Goal: Information Seeking & Learning: Compare options

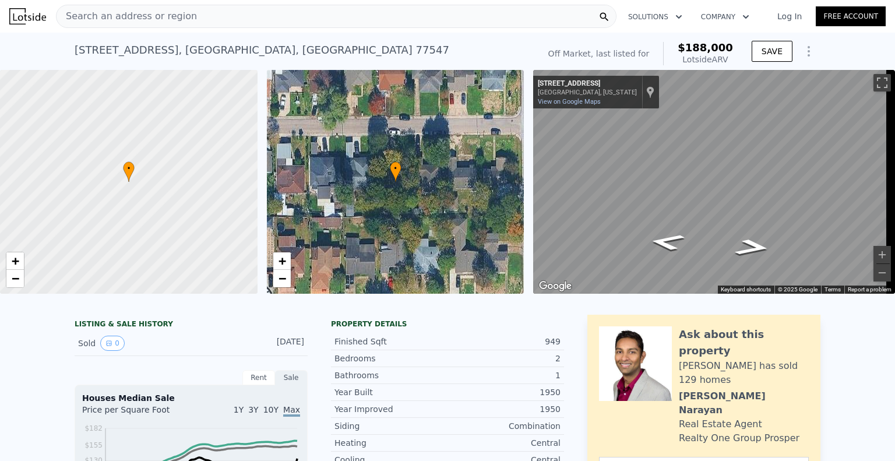
click at [172, 11] on span "Search an address or region" at bounding box center [127, 16] width 140 height 14
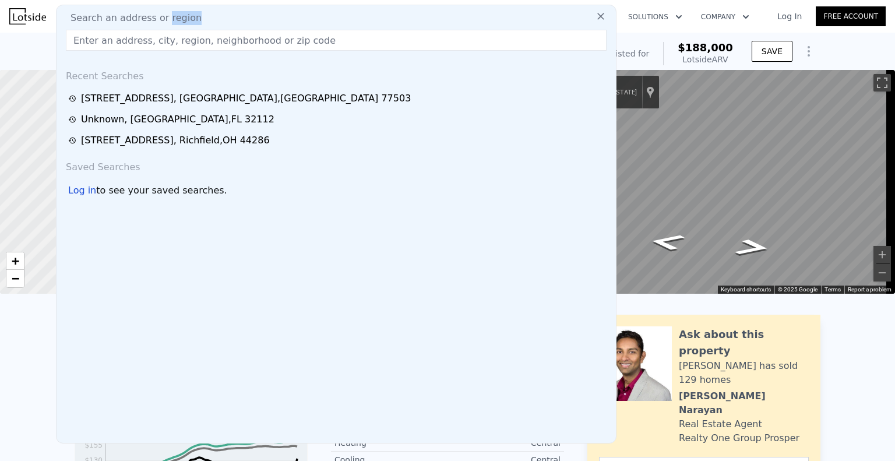
click at [172, 11] on span "Search an address or region" at bounding box center [131, 18] width 140 height 14
click at [135, 44] on input "text" at bounding box center [336, 40] width 541 height 21
paste input "[STREET_ADDRESS][PERSON_NAME]"
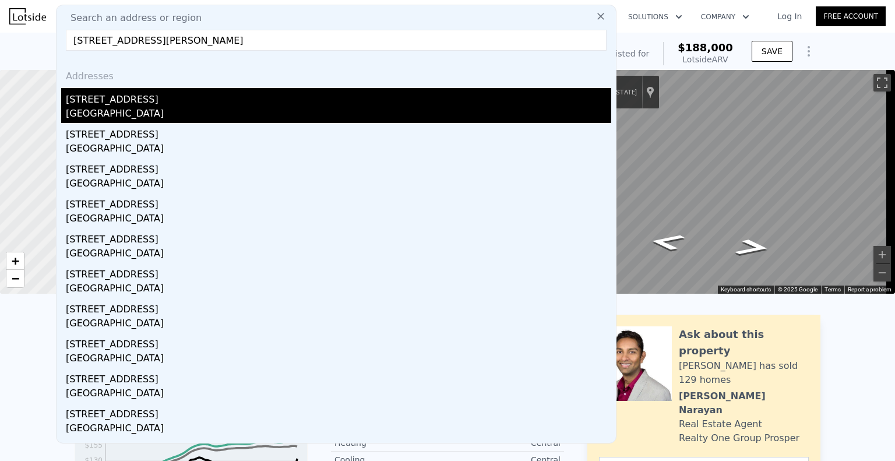
type input "[STREET_ADDRESS][PERSON_NAME]"
click at [122, 98] on div "[STREET_ADDRESS]" at bounding box center [338, 97] width 545 height 19
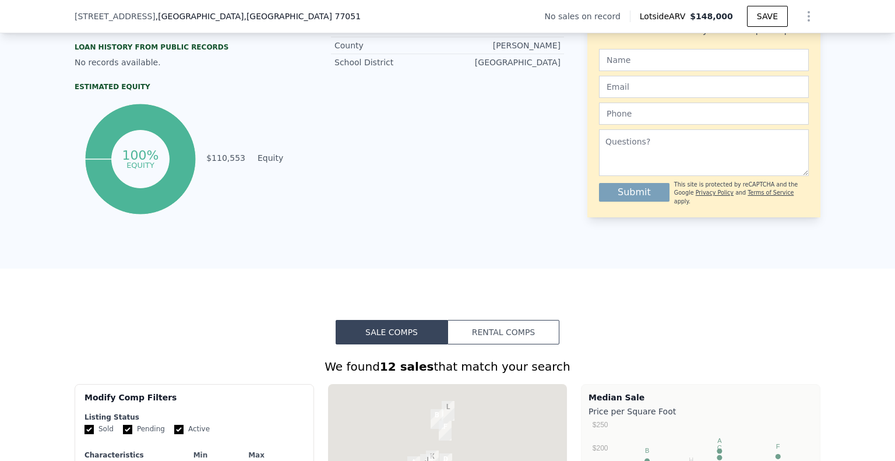
scroll to position [927, 0]
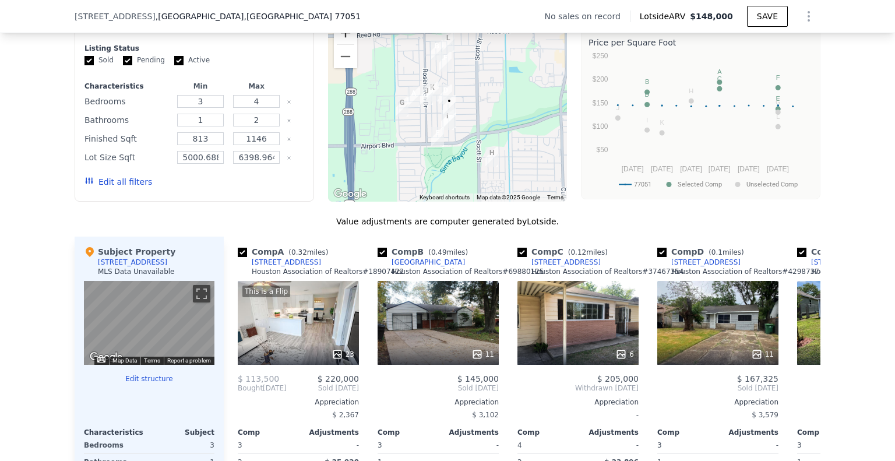
click at [342, 43] on button "Zoom in" at bounding box center [345, 32] width 23 height 23
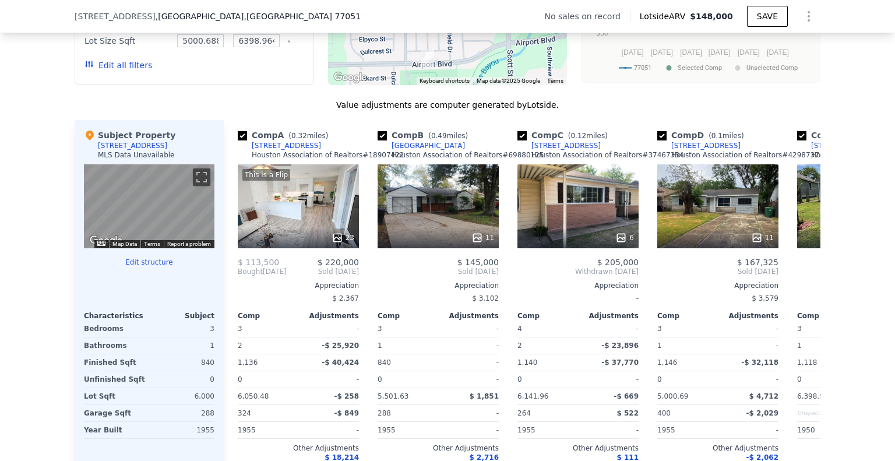
scroll to position [1102, 0]
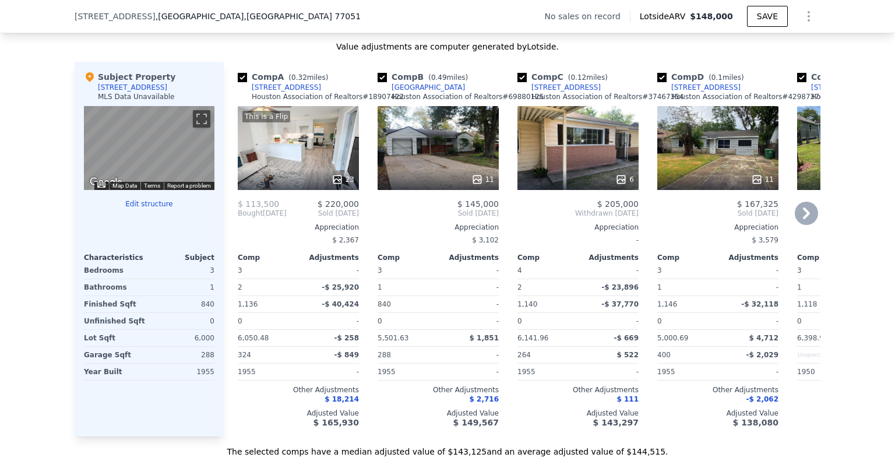
click at [797, 223] on icon at bounding box center [806, 213] width 23 height 23
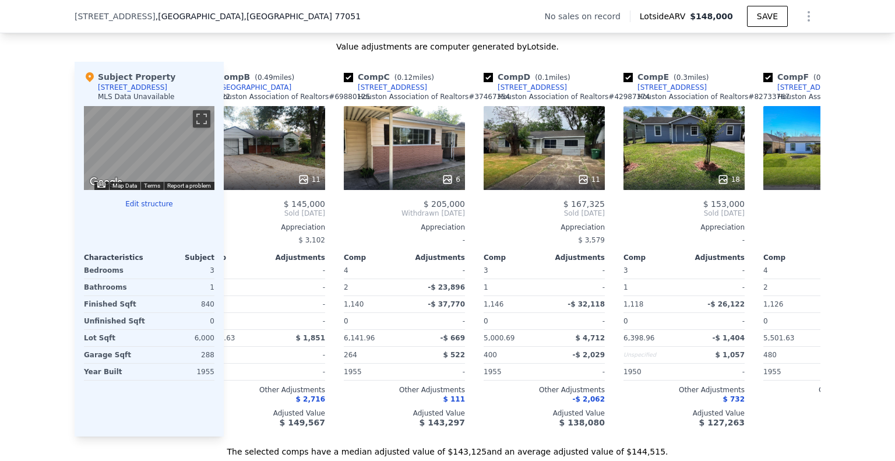
scroll to position [0, 280]
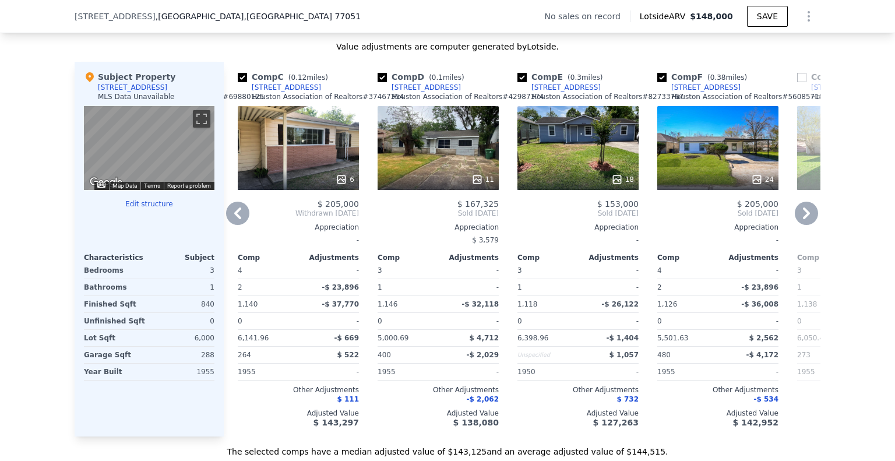
drag, startPoint x: 727, startPoint y: 95, endPoint x: 665, endPoint y: 97, distance: 61.8
click at [665, 97] on div "Comp F ( 0.38 miles) [STREET_ADDRESS][PERSON_NAME] Association of Realtors # 56…" at bounding box center [717, 88] width 121 height 35
copy div "[STREET_ADDRESS]"
click at [795, 219] on icon at bounding box center [806, 213] width 23 height 23
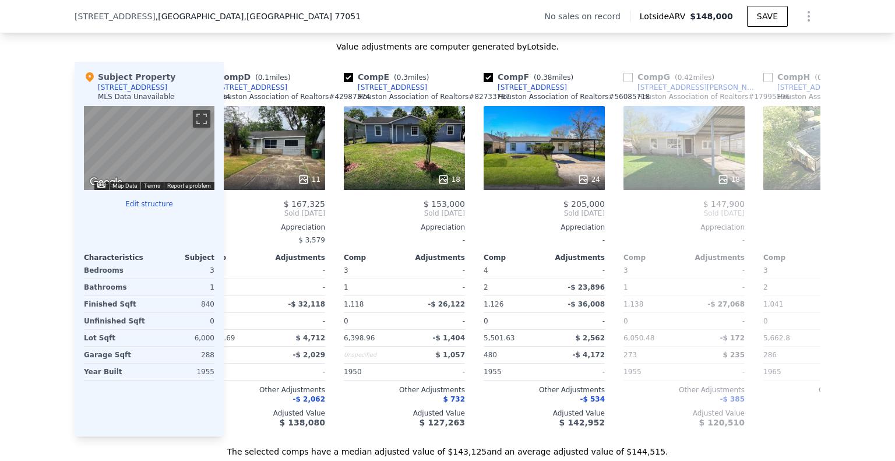
scroll to position [0, 559]
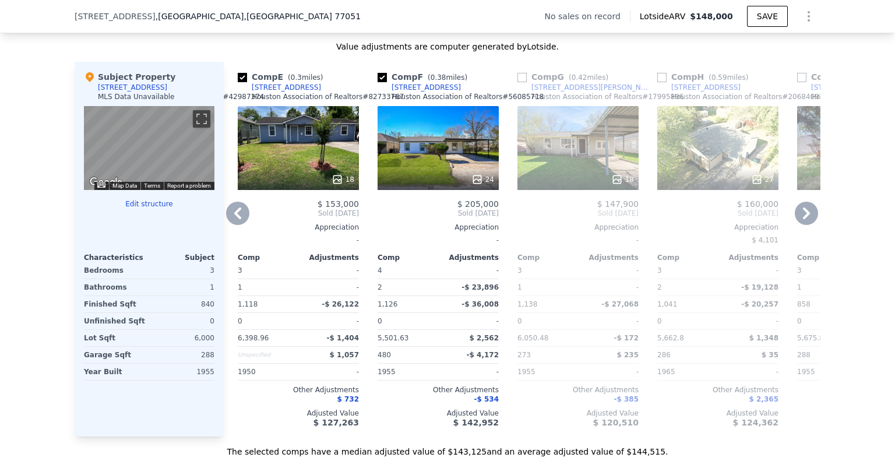
click at [799, 221] on icon at bounding box center [806, 213] width 23 height 23
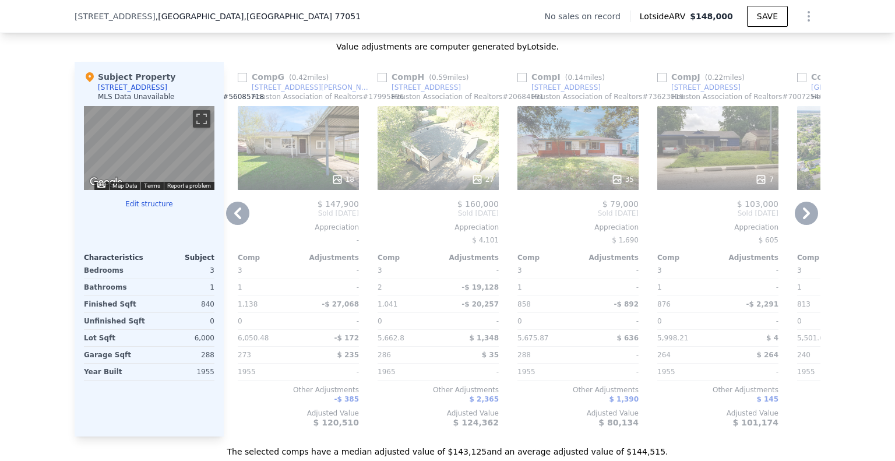
click at [799, 221] on icon at bounding box center [806, 213] width 23 height 23
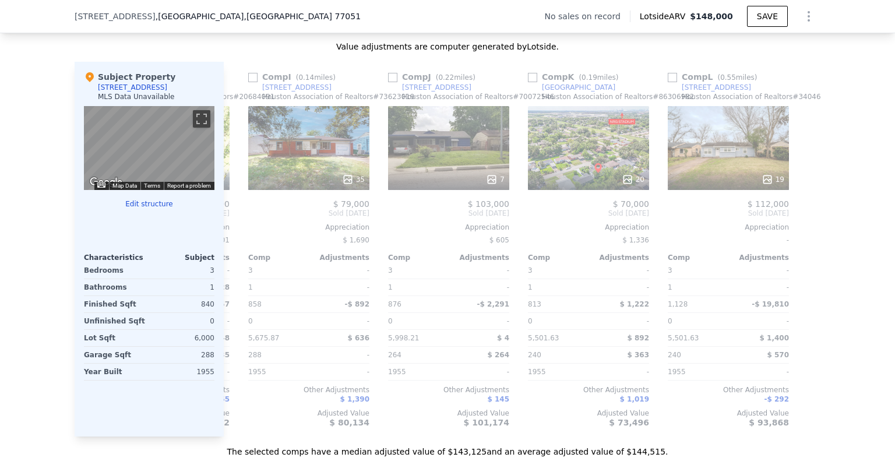
scroll to position [0, 1109]
click at [802, 221] on div at bounding box center [811, 249] width 19 height 375
click at [239, 221] on icon at bounding box center [237, 213] width 23 height 23
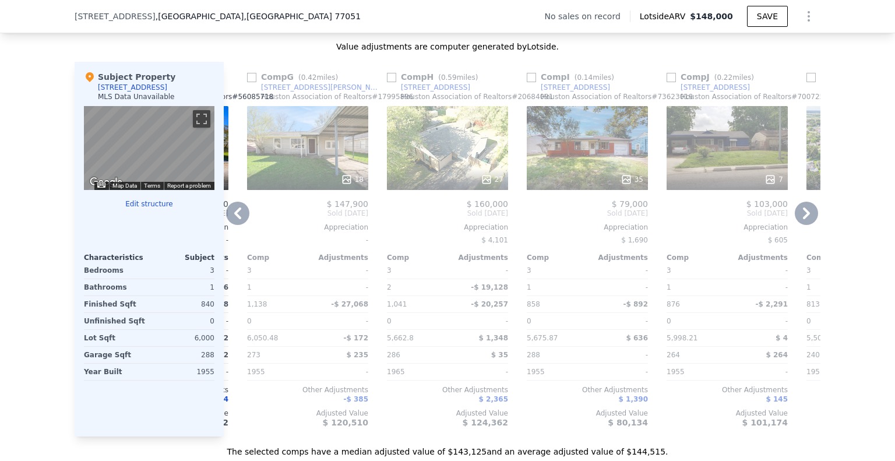
click at [239, 221] on icon at bounding box center [237, 213] width 23 height 23
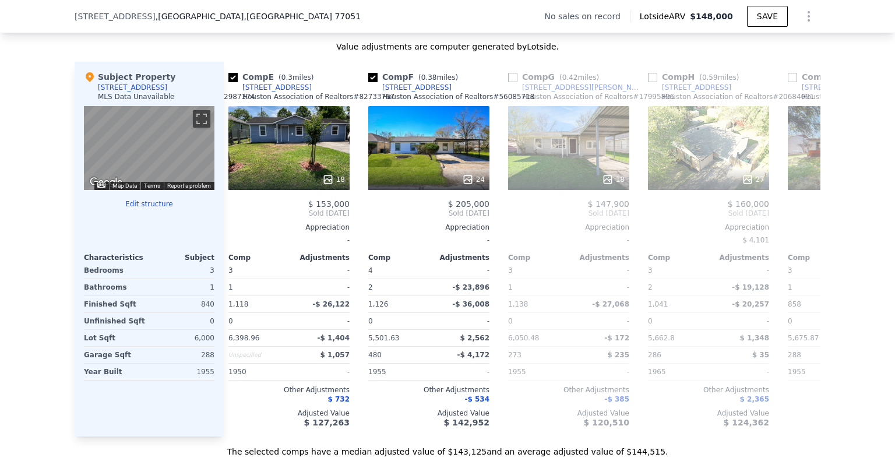
scroll to position [0, 550]
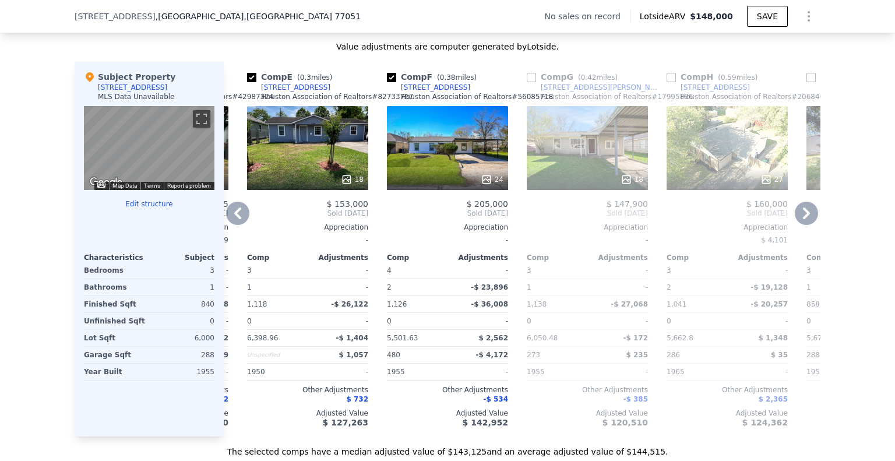
click at [239, 221] on icon at bounding box center [237, 213] width 23 height 23
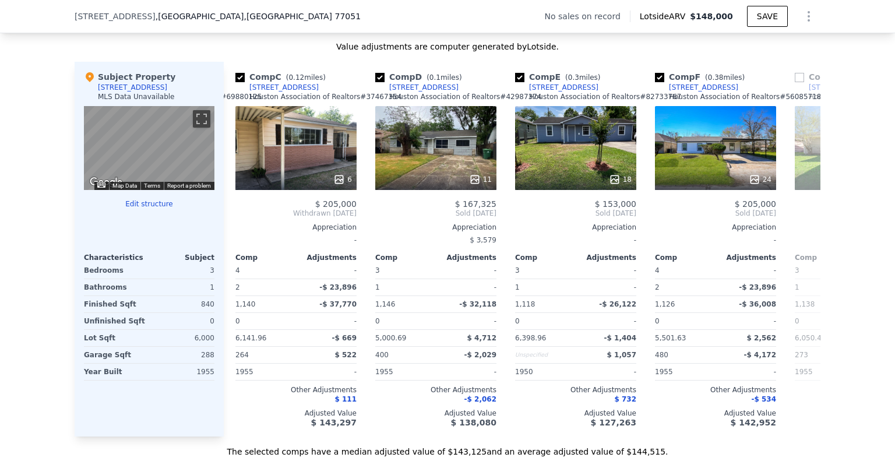
scroll to position [0, 270]
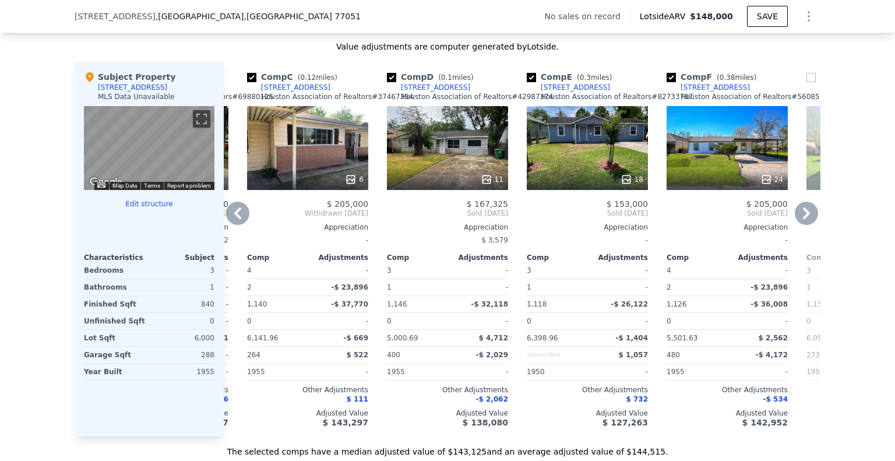
click at [238, 221] on icon at bounding box center [237, 213] width 23 height 23
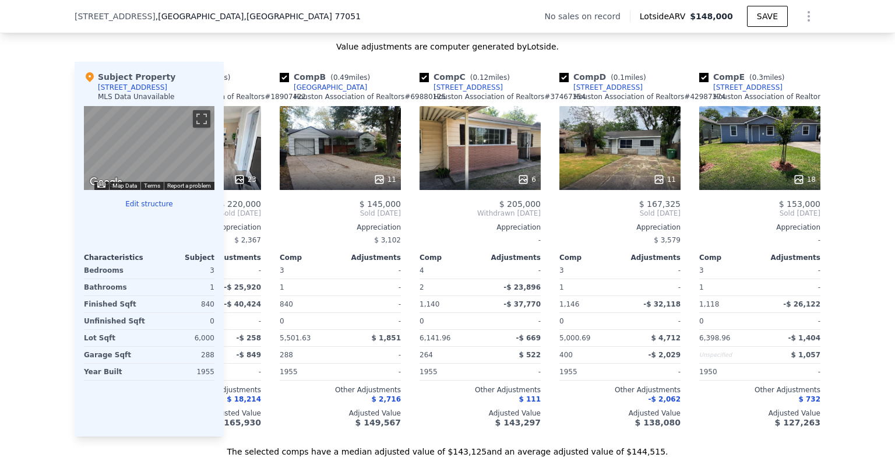
scroll to position [0, 0]
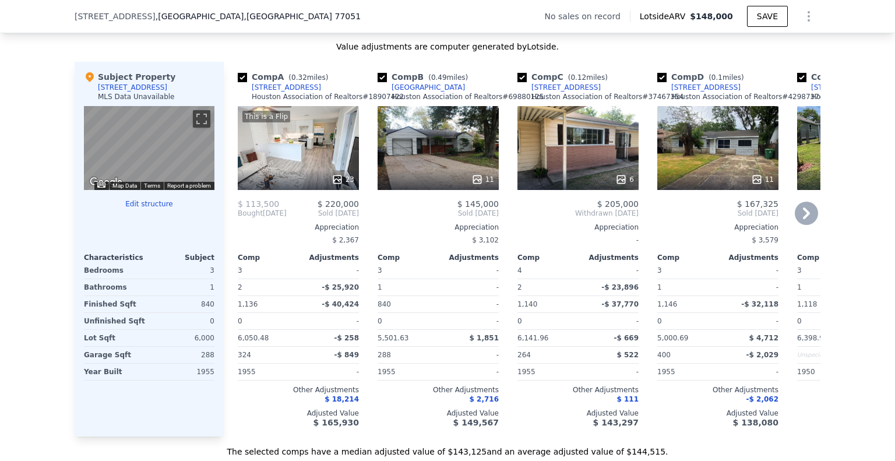
click at [238, 218] on span "Bought" at bounding box center [250, 213] width 25 height 9
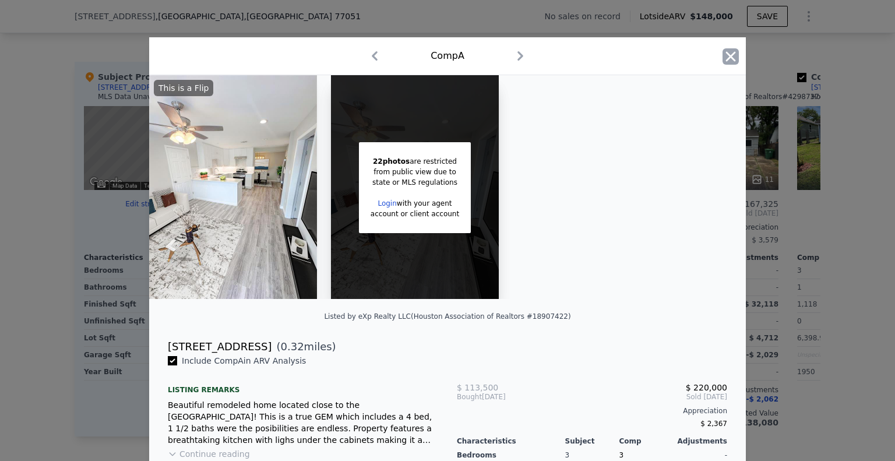
click at [722, 56] on icon "button" at bounding box center [730, 56] width 16 height 16
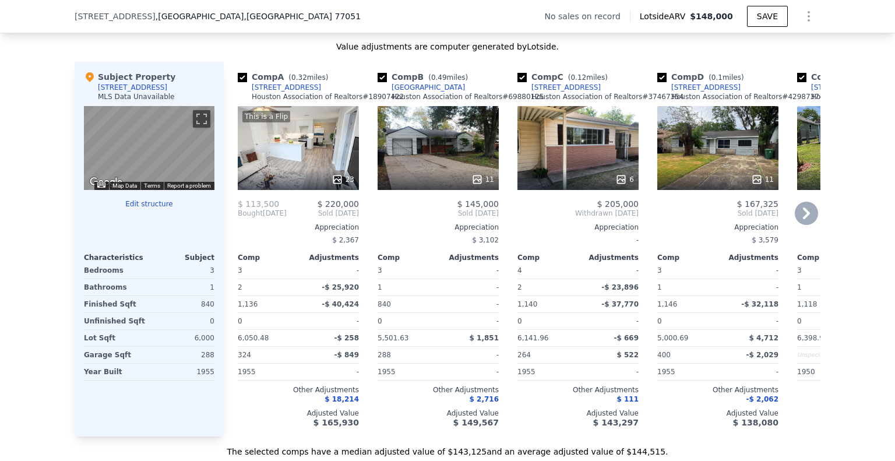
click at [723, 174] on div "11" at bounding box center [717, 148] width 121 height 84
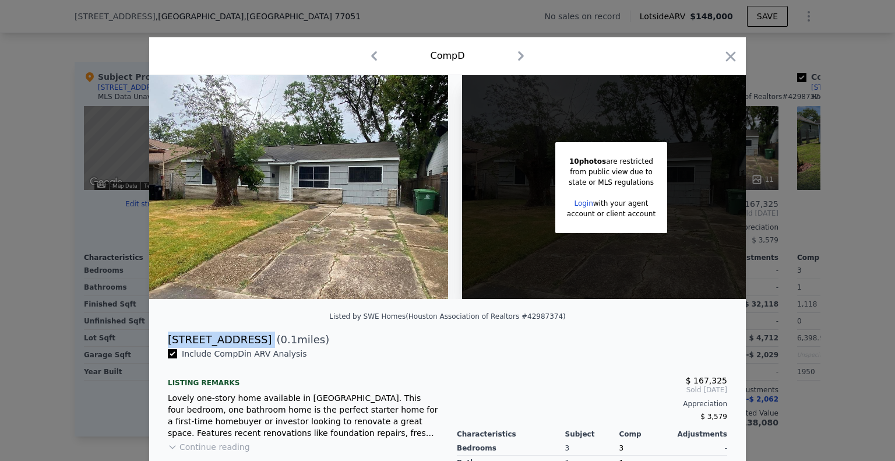
drag, startPoint x: 164, startPoint y: 344, endPoint x: 264, endPoint y: 356, distance: 101.0
click at [264, 348] on div "[STREET_ADDRESS] ( 0.1 miles)" at bounding box center [447, 339] width 578 height 16
drag, startPoint x: 243, startPoint y: 358, endPoint x: 197, endPoint y: 330, distance: 53.4
click at [192, 331] on div "Listed by SWE Homes (Houston Association of Realtors #42987374)" at bounding box center [447, 319] width 597 height 23
drag, startPoint x: 261, startPoint y: 344, endPoint x: 231, endPoint y: 347, distance: 30.4
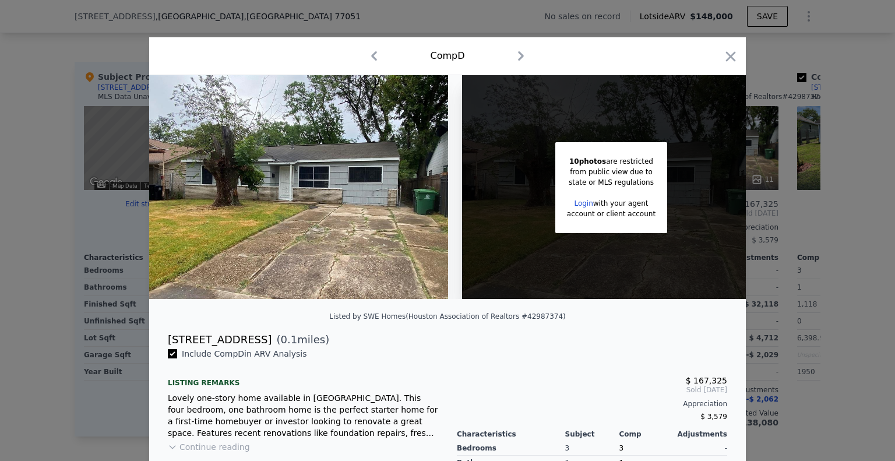
click at [231, 348] on div "[STREET_ADDRESS]" at bounding box center [220, 339] width 104 height 16
drag, startPoint x: 167, startPoint y: 345, endPoint x: 262, endPoint y: 353, distance: 95.9
click at [262, 348] on div "[STREET_ADDRESS] ( 0.1 miles)" at bounding box center [447, 339] width 578 height 16
copy div "[STREET_ADDRESS]"
click at [726, 52] on icon "button" at bounding box center [730, 56] width 16 height 16
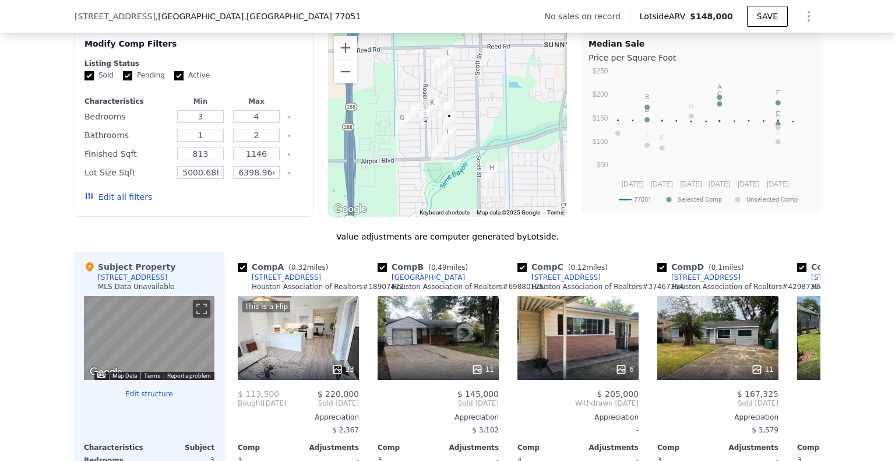
scroll to position [927, 0]
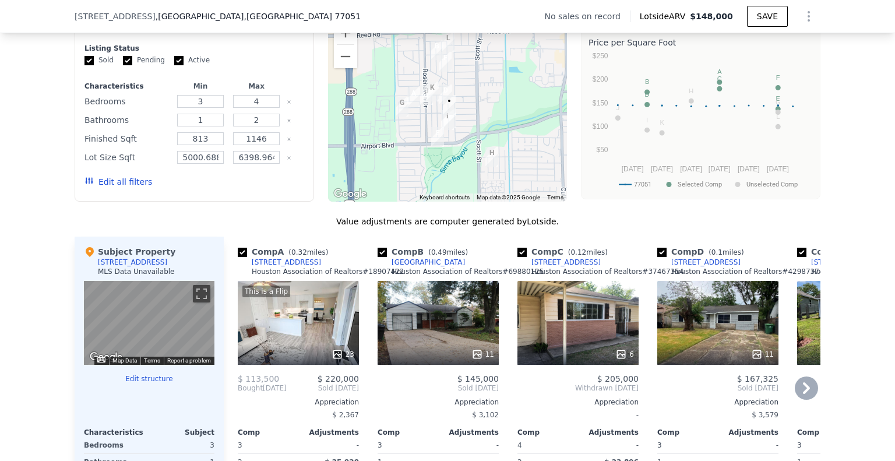
click at [805, 400] on icon at bounding box center [806, 387] width 23 height 23
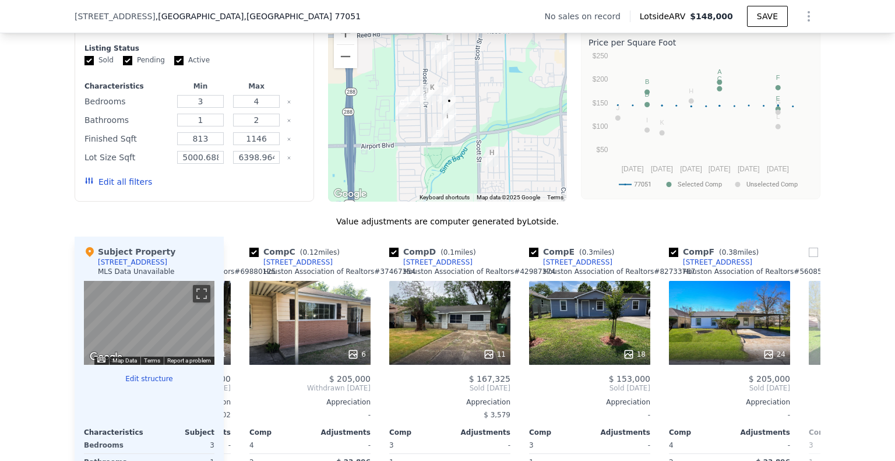
scroll to position [0, 280]
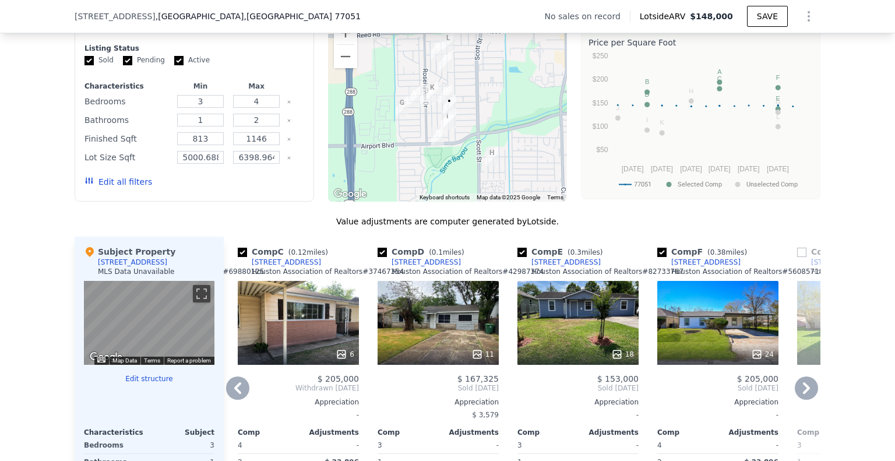
click at [805, 398] on icon at bounding box center [806, 387] width 23 height 23
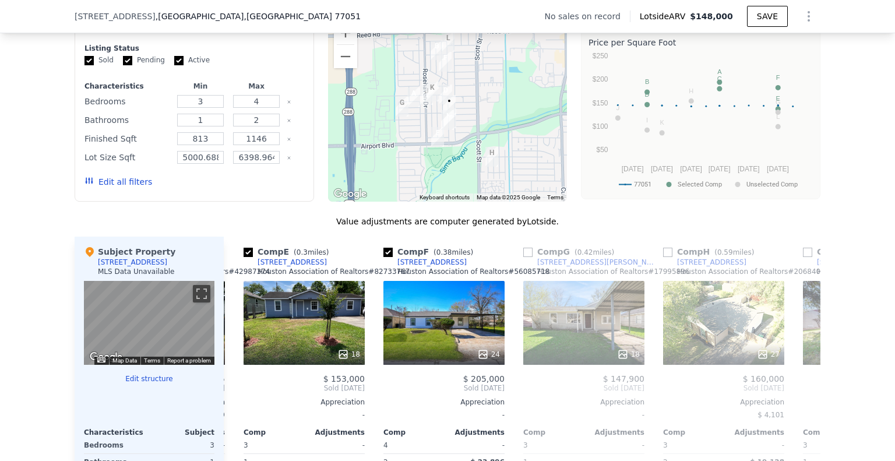
scroll to position [0, 559]
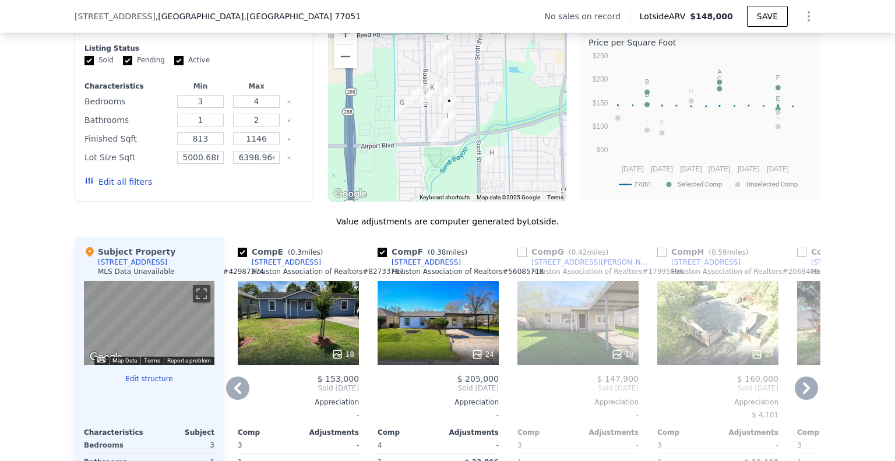
click at [805, 398] on icon at bounding box center [806, 387] width 23 height 23
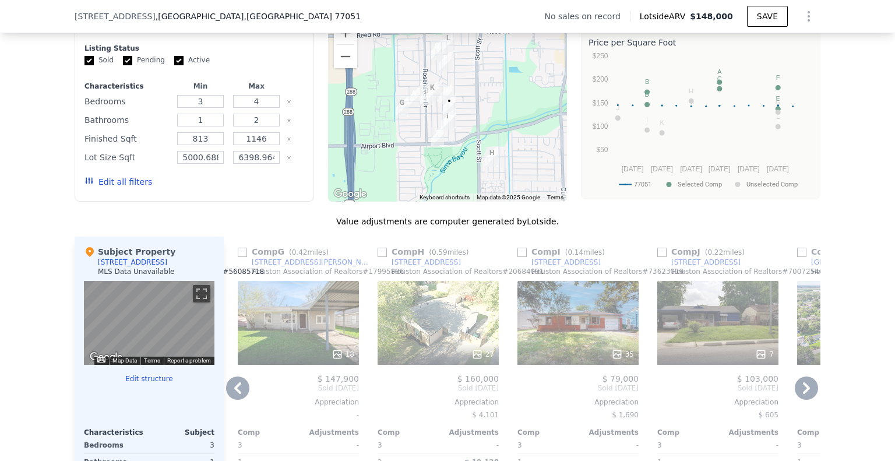
click at [805, 398] on icon at bounding box center [806, 387] width 23 height 23
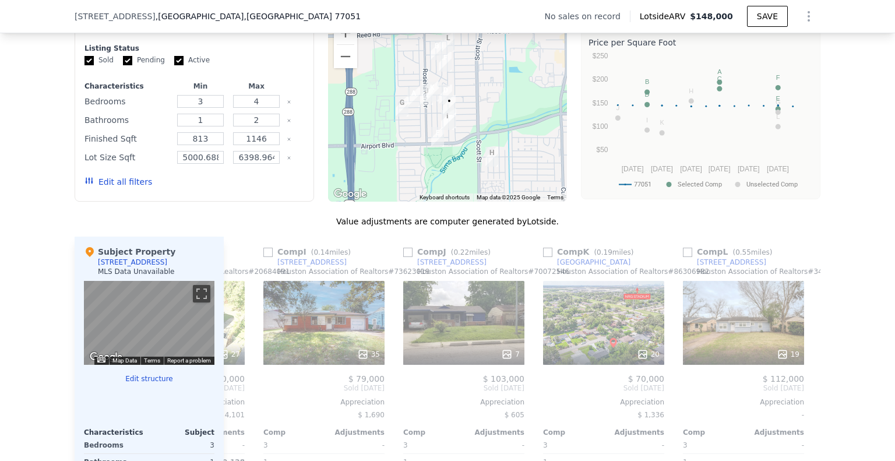
scroll to position [0, 1109]
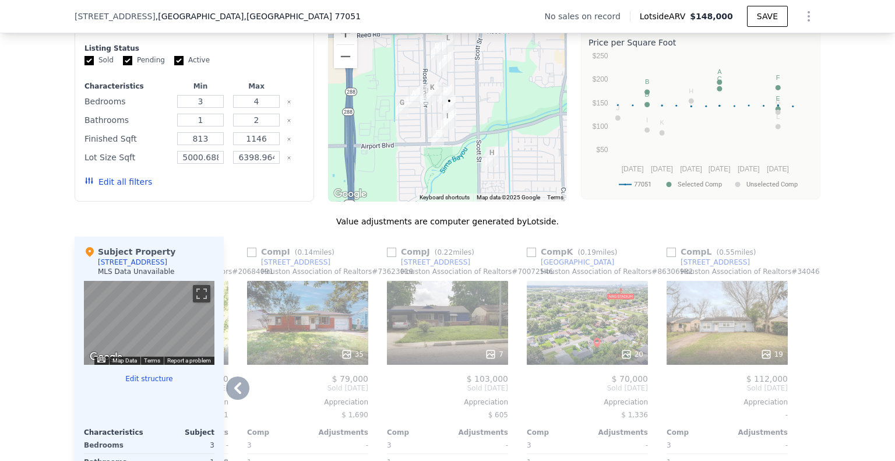
click at [235, 396] on icon at bounding box center [237, 387] width 23 height 23
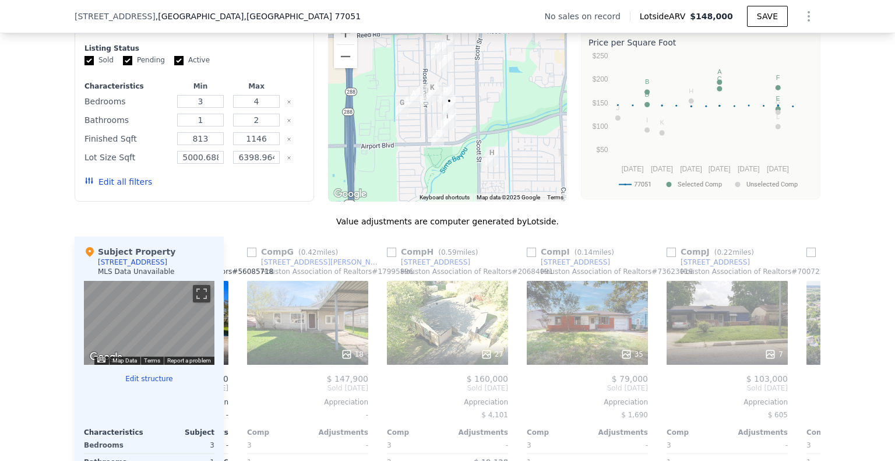
click at [235, 396] on div "Comp A ( 0.32 miles) [STREET_ADDRESS] Association of Realtors # 18907422 This i…" at bounding box center [522, 424] width 597 height 375
click at [235, 396] on icon at bounding box center [237, 387] width 23 height 23
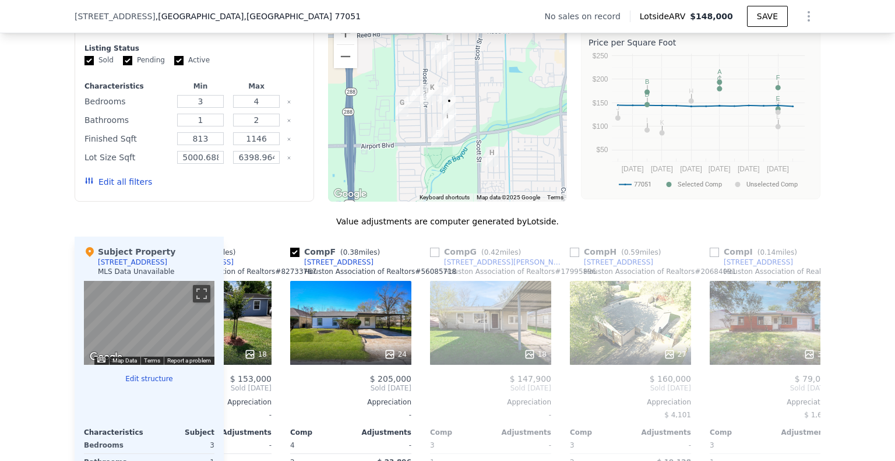
scroll to position [0, 550]
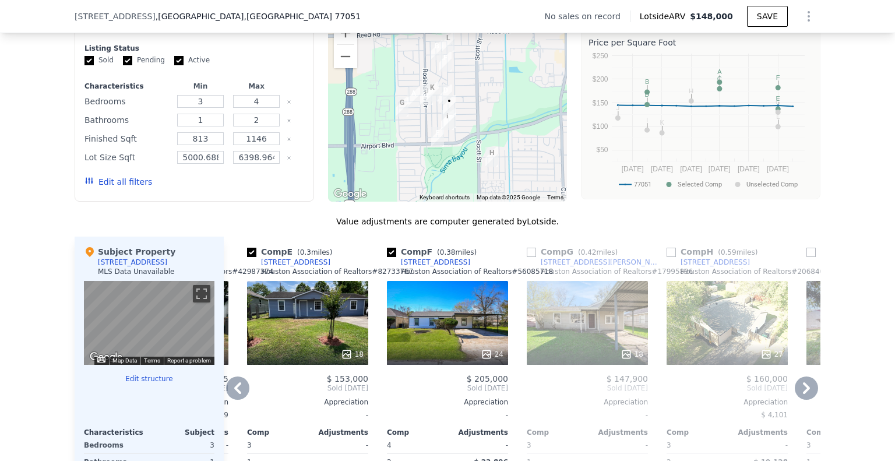
click at [235, 396] on icon at bounding box center [237, 387] width 23 height 23
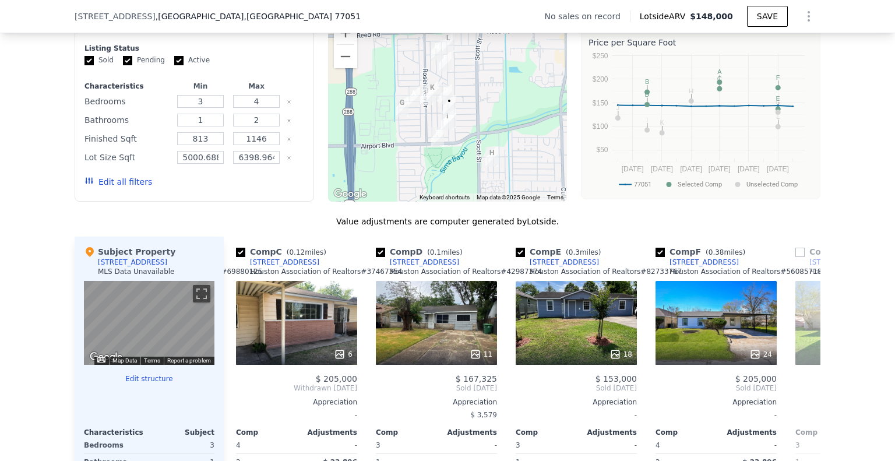
scroll to position [0, 270]
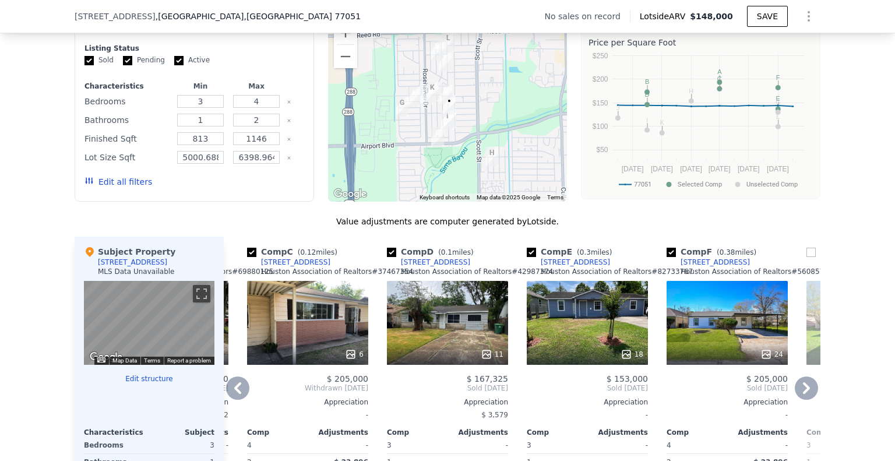
click at [237, 396] on icon at bounding box center [237, 387] width 23 height 23
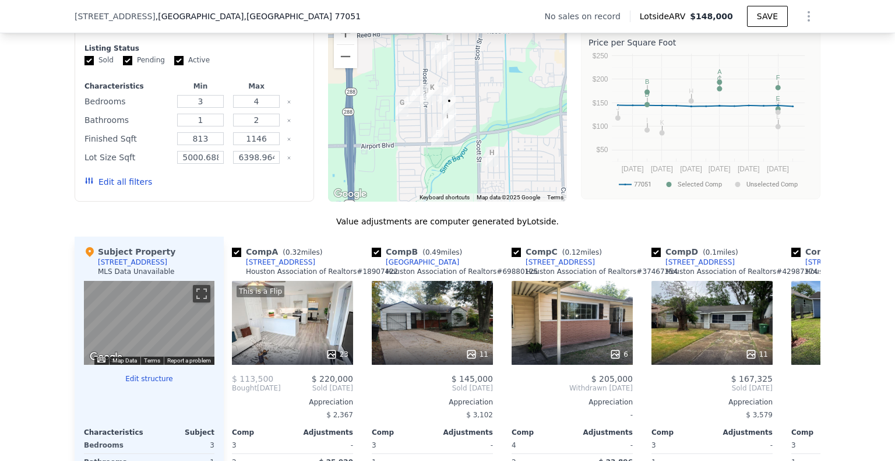
scroll to position [0, 0]
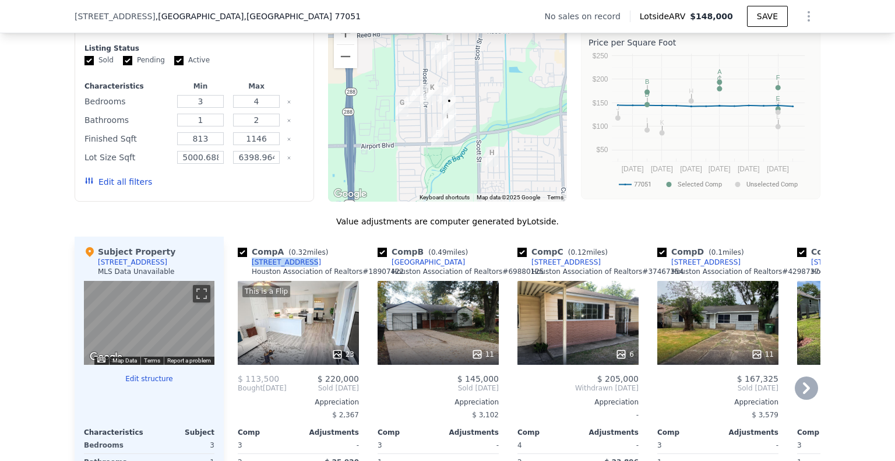
drag, startPoint x: 292, startPoint y: 269, endPoint x: 246, endPoint y: 271, distance: 45.5
click at [246, 271] on div "Comp A ( 0.32 miles) [STREET_ADDRESS] Association of Realtors # 18907422" at bounding box center [298, 263] width 121 height 35
copy div "[STREET_ADDRESS]"
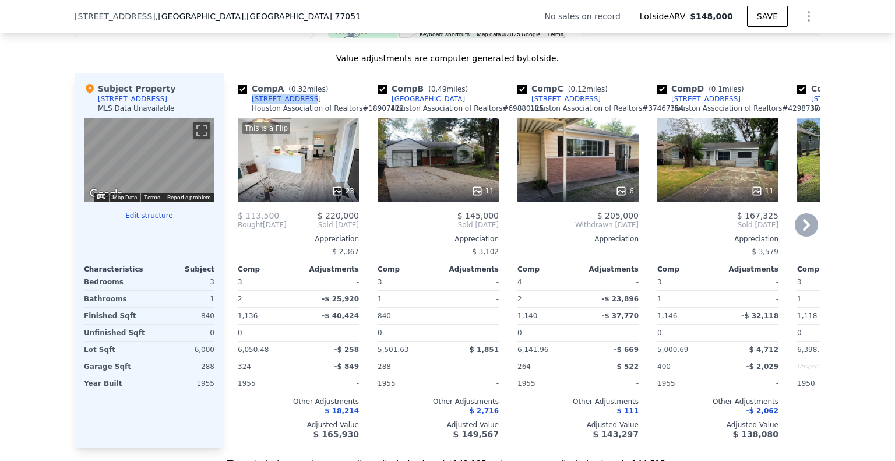
scroll to position [1102, 0]
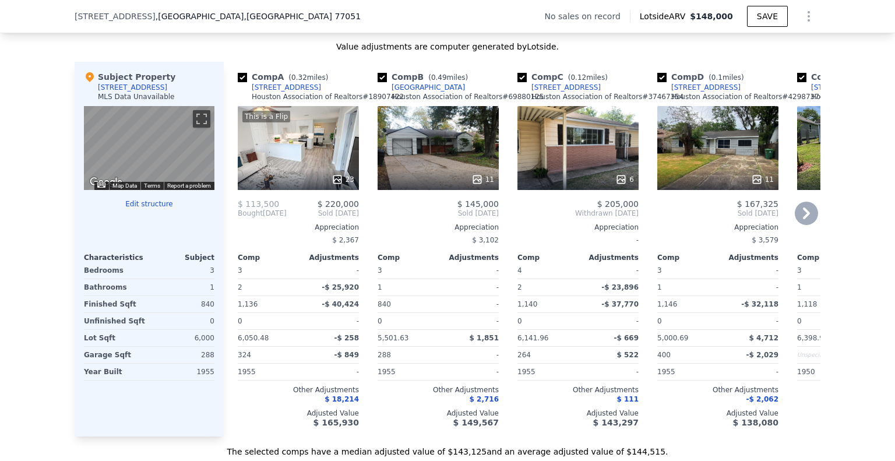
click at [806, 218] on icon at bounding box center [806, 213] width 23 height 23
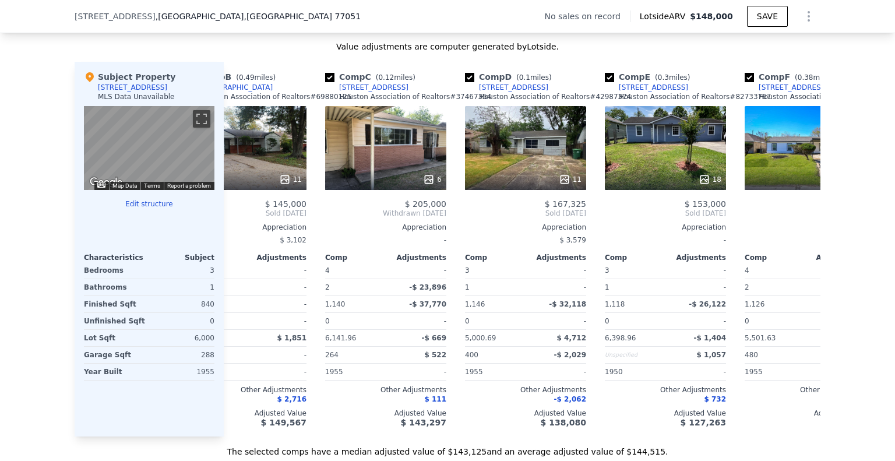
scroll to position [0, 280]
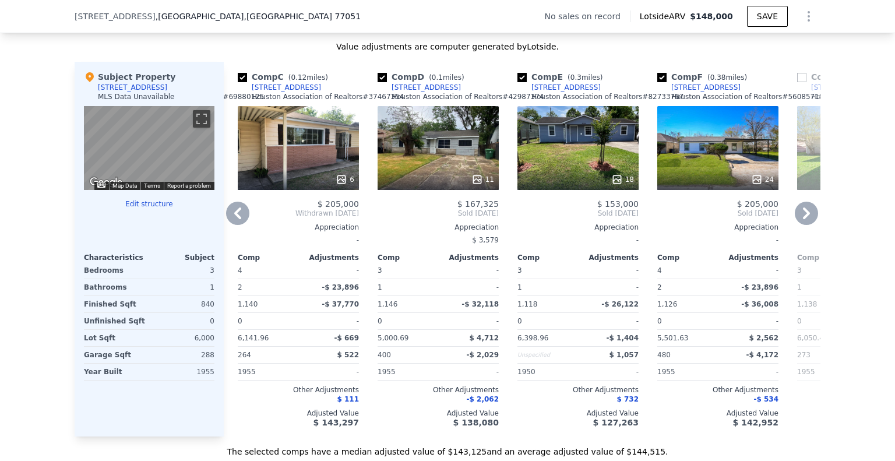
drag, startPoint x: 729, startPoint y: 95, endPoint x: 721, endPoint y: 98, distance: 9.2
click at [716, 98] on div "Comp F ( 0.38 miles) [STREET_ADDRESS][PERSON_NAME] Association of Realtors # 56…" at bounding box center [717, 88] width 121 height 35
click at [728, 100] on div "Comp F ( 0.38 miles) [STREET_ADDRESS][PERSON_NAME] Association of Realtors # 56…" at bounding box center [717, 88] width 121 height 35
drag, startPoint x: 728, startPoint y: 95, endPoint x: 665, endPoint y: 97, distance: 63.5
click at [665, 97] on div "Comp F ( 0.38 miles) [STREET_ADDRESS][PERSON_NAME] Association of Realtors # 56…" at bounding box center [717, 88] width 121 height 35
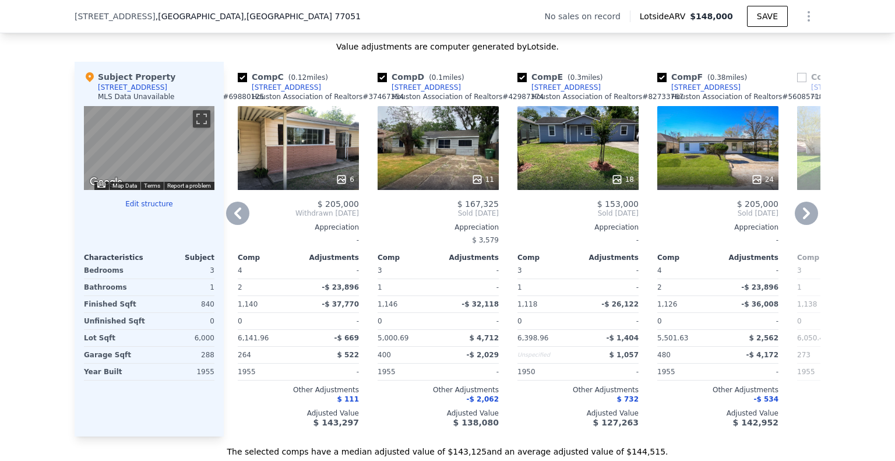
copy div "[STREET_ADDRESS]"
drag, startPoint x: 738, startPoint y: 211, endPoint x: 773, endPoint y: 223, distance: 36.3
click at [773, 223] on div "$ 205,000 Sold [DATE] Appreciation - Comp Adjustments 4 - 2 -$ 23,896 1,126 -$ …" at bounding box center [717, 313] width 121 height 228
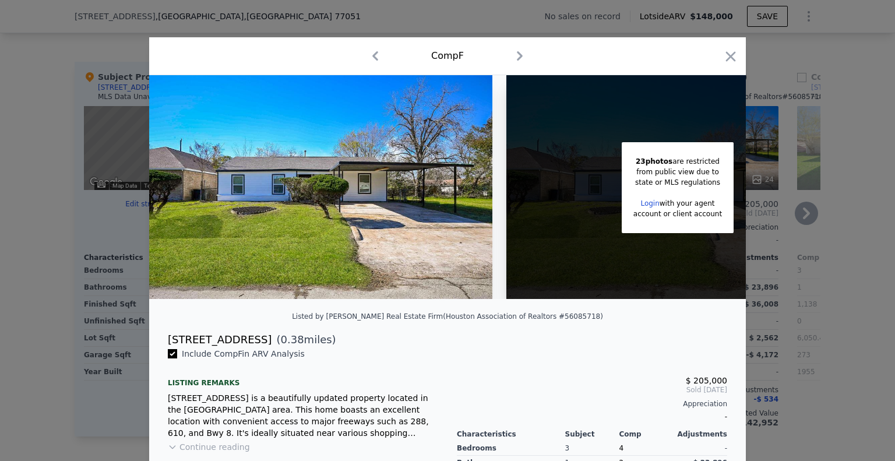
drag, startPoint x: 726, startPoint y: 52, endPoint x: 739, endPoint y: 165, distance: 113.7
click at [726, 52] on icon "button" at bounding box center [730, 56] width 16 height 16
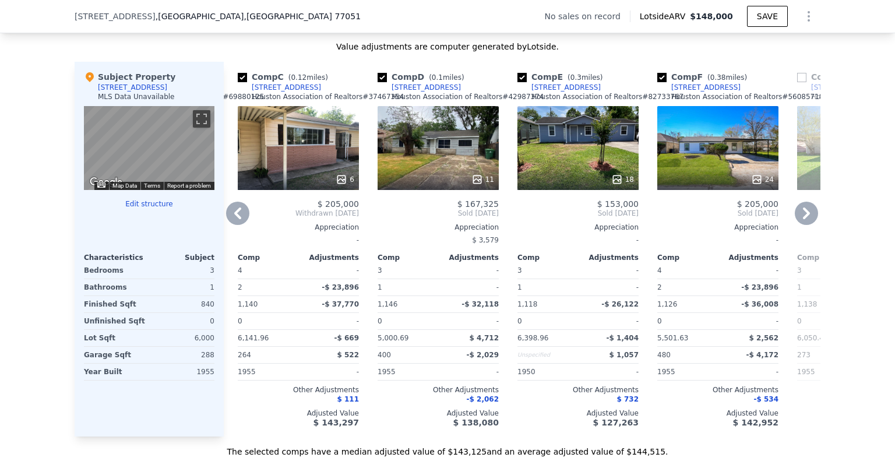
click at [234, 219] on icon at bounding box center [237, 213] width 7 height 12
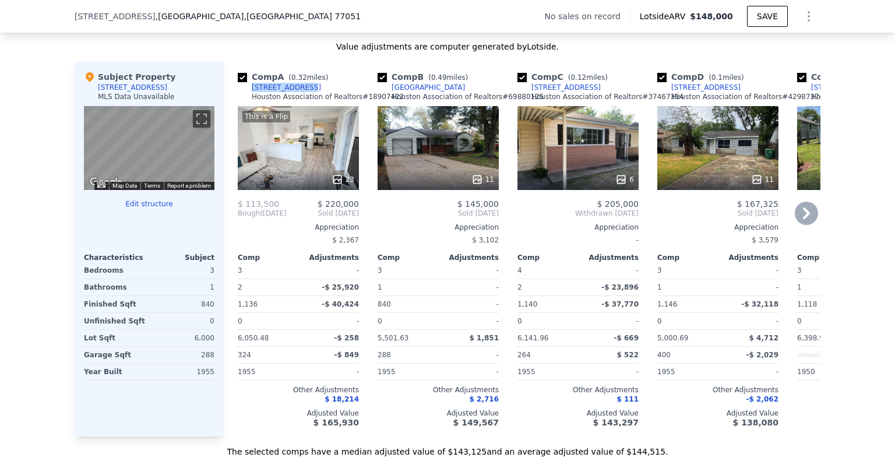
drag, startPoint x: 292, startPoint y: 96, endPoint x: 249, endPoint y: 95, distance: 43.1
click at [249, 95] on div "Comp A ( 0.32 miles) [STREET_ADDRESS] Association of Realtors # 18907422" at bounding box center [298, 88] width 121 height 35
copy div "[STREET_ADDRESS]"
drag, startPoint x: 313, startPoint y: 210, endPoint x: 308, endPoint y: 200, distance: 12.0
click at [315, 204] on div "Comp A ( 0.32 miles) [STREET_ADDRESS] Association of Realtors # 18907422 This i…" at bounding box center [298, 249] width 131 height 375
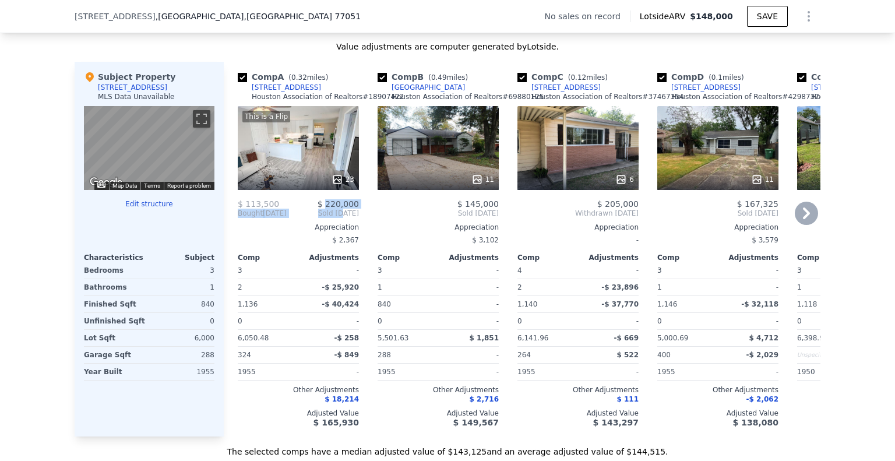
drag, startPoint x: 326, startPoint y: 209, endPoint x: 336, endPoint y: 218, distance: 14.0
click at [336, 218] on div "$ 113,500 $ 220,000 Bought [DATE] Sold [DATE] Appreciation $ 2,367 Comp Adjustm…" at bounding box center [298, 313] width 121 height 228
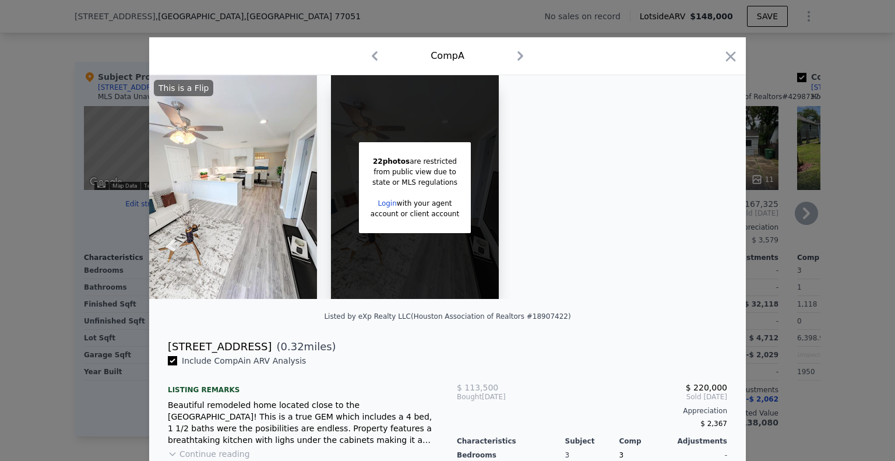
click at [365, 221] on div "22 photos are restricted from public view due to state or MLS regulations Login…" at bounding box center [415, 187] width 112 height 91
drag, startPoint x: 727, startPoint y: 57, endPoint x: 613, endPoint y: 115, distance: 127.7
click at [726, 57] on icon "button" at bounding box center [731, 56] width 10 height 10
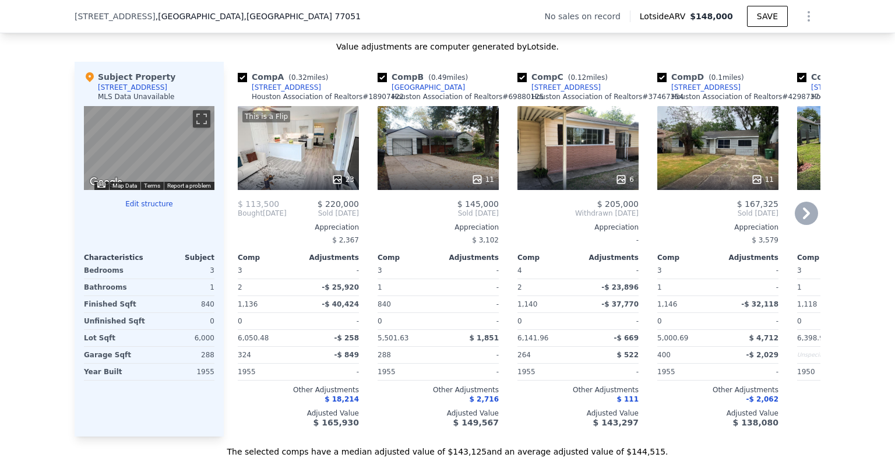
drag, startPoint x: 361, startPoint y: 221, endPoint x: 320, endPoint y: 209, distance: 42.4
click at [320, 209] on div "Comp A ( 0.32 miles) [STREET_ADDRESS] Association of Realtors # 18907422 This i…" at bounding box center [522, 249] width 597 height 375
copy div "$ 220,000 Bought [DATE] Sold [DATE]"
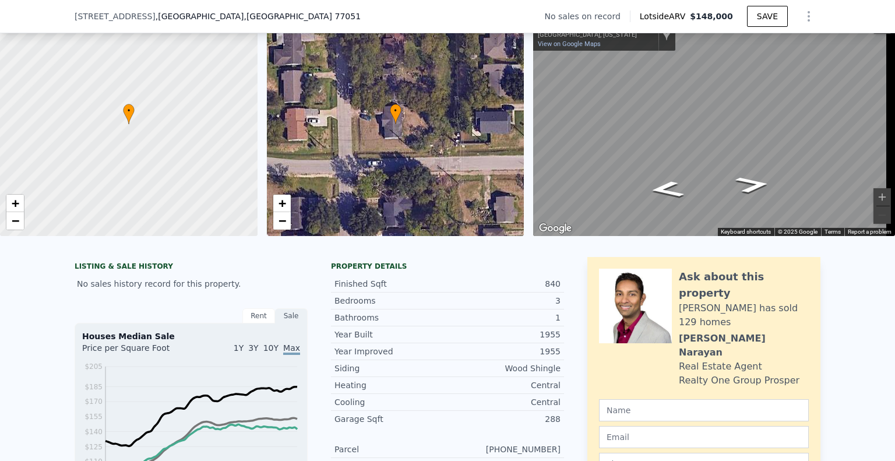
scroll to position [4, 0]
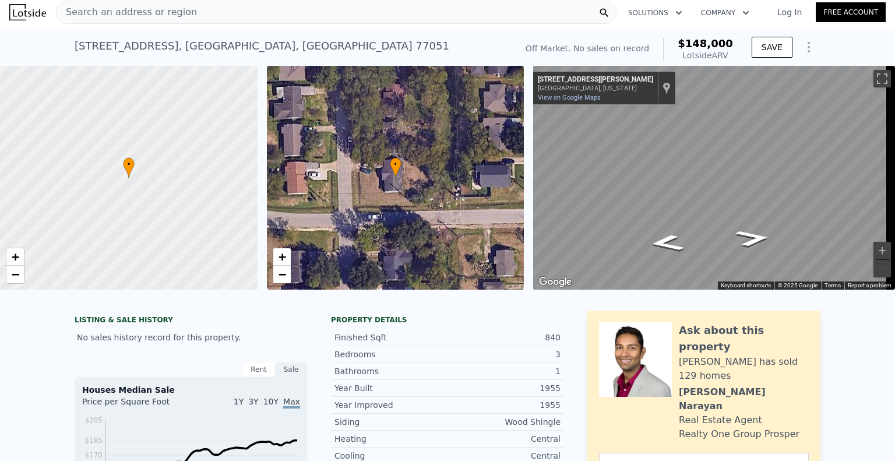
click at [159, 8] on span "Search an address or region" at bounding box center [127, 12] width 140 height 14
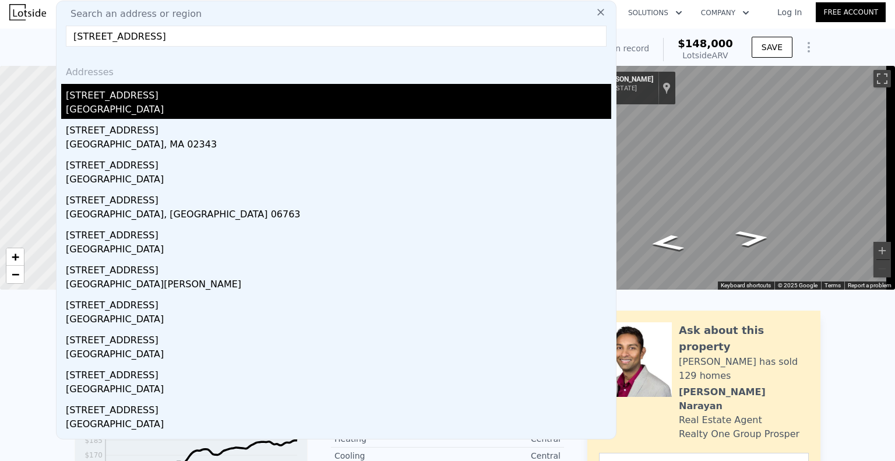
type input "[STREET_ADDRESS]"
click at [161, 107] on div "[GEOGRAPHIC_DATA]" at bounding box center [338, 111] width 545 height 16
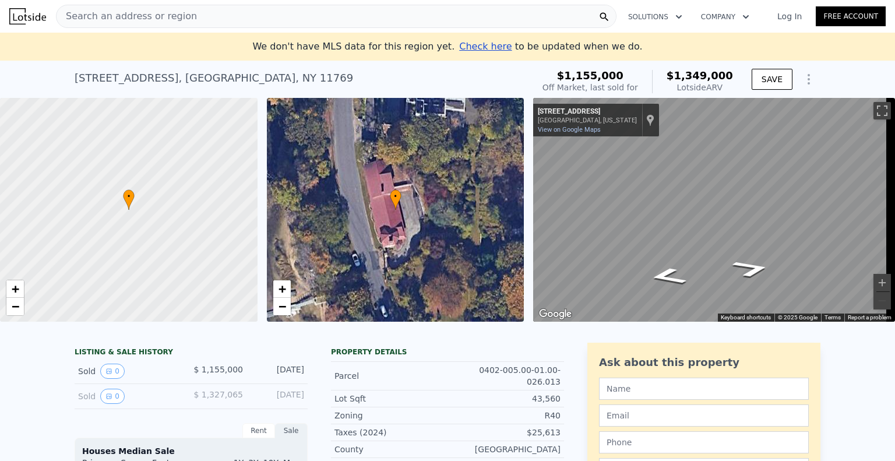
click at [204, 17] on div "Search an address or region" at bounding box center [336, 16] width 560 height 23
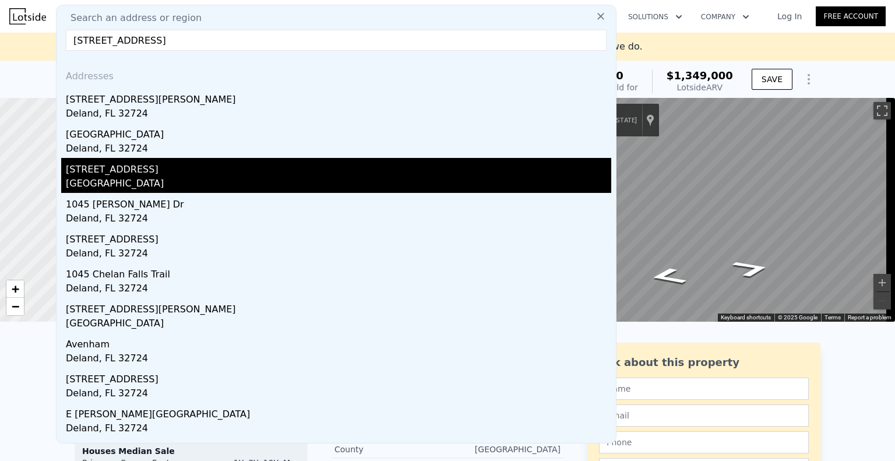
type input "[STREET_ADDRESS]"
click at [189, 170] on div "[STREET_ADDRESS]" at bounding box center [338, 167] width 545 height 19
